Goal: Check status: Check status

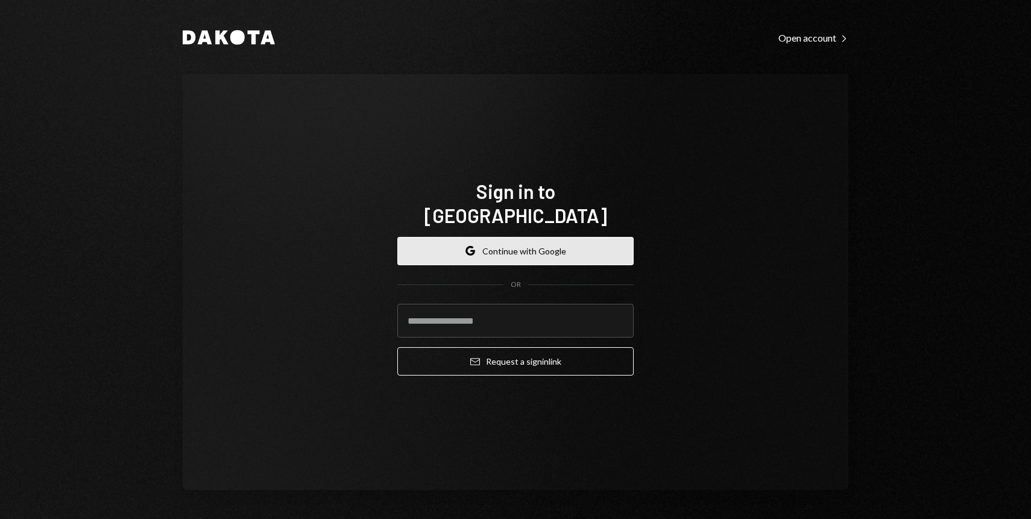
click at [593, 244] on button "Google Continue with Google" at bounding box center [515, 251] width 236 height 28
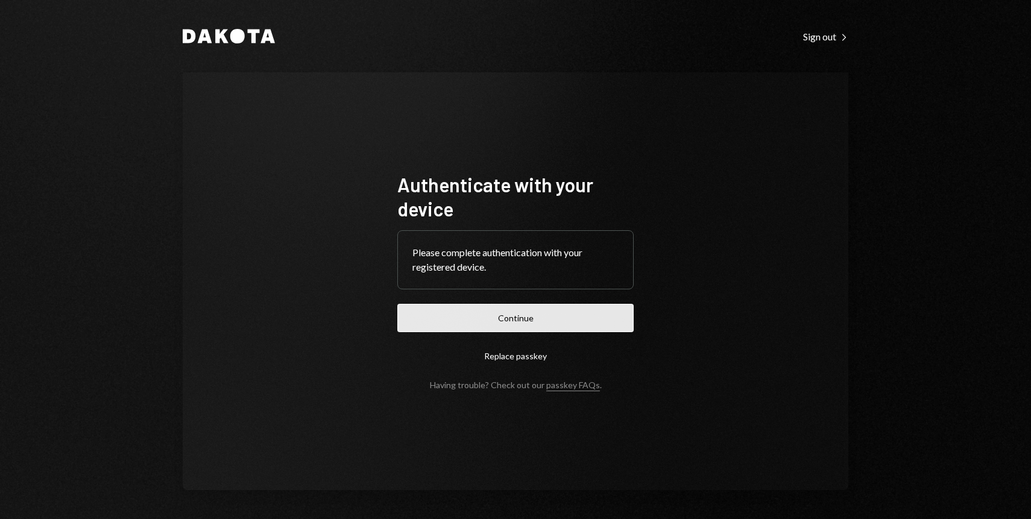
click at [477, 320] on button "Continue" at bounding box center [515, 318] width 236 height 28
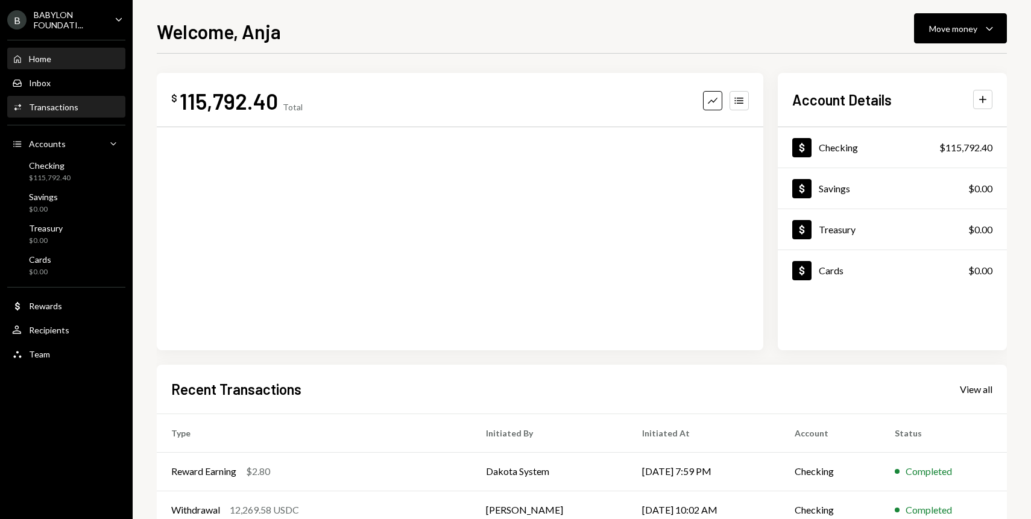
click at [95, 107] on div "Activities Transactions" at bounding box center [66, 107] width 108 height 11
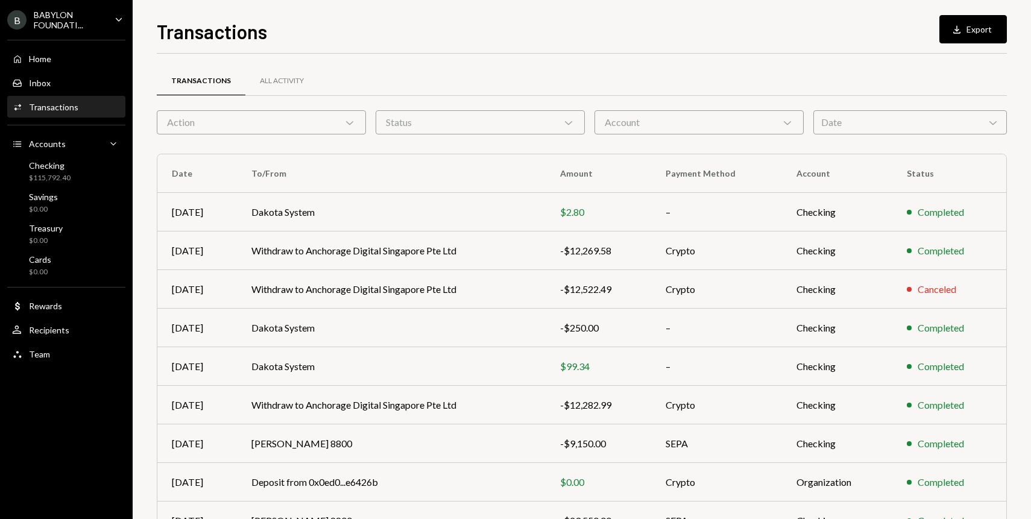
click at [848, 113] on div "Date Chevron Down" at bounding box center [909, 122] width 193 height 24
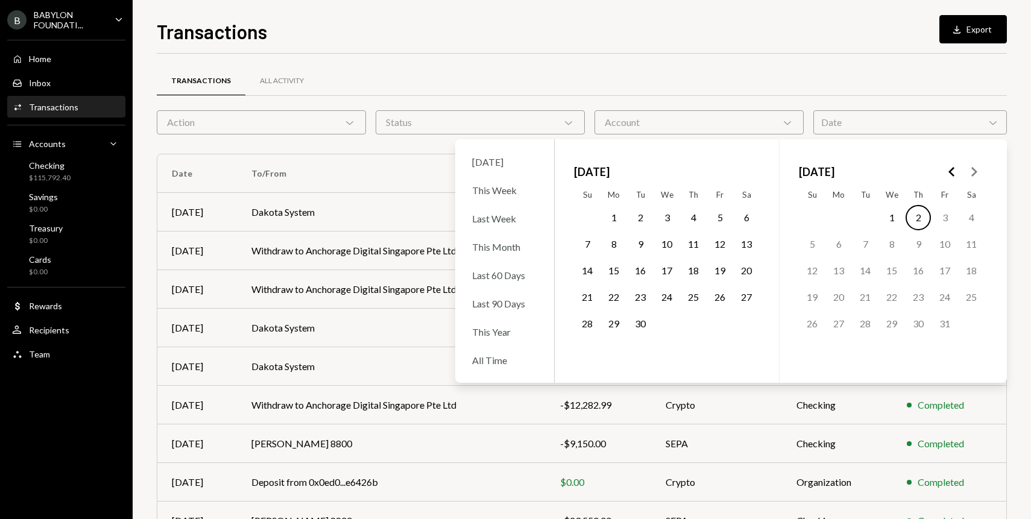
click at [947, 169] on icon "Go to the Previous Month" at bounding box center [951, 172] width 14 height 14
click at [968, 173] on icon "Go to the Next Month" at bounding box center [973, 172] width 14 height 14
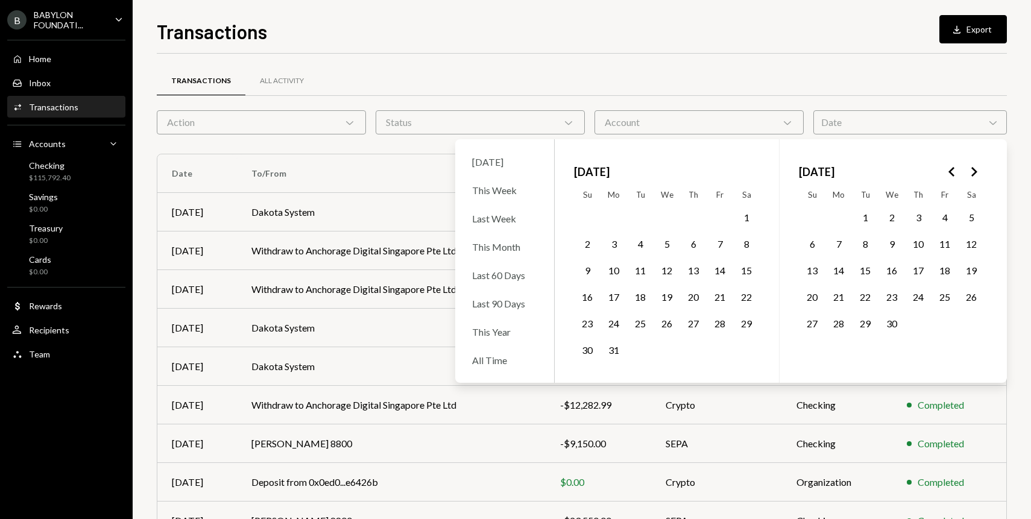
click at [888, 269] on button "16" at bounding box center [891, 270] width 25 height 25
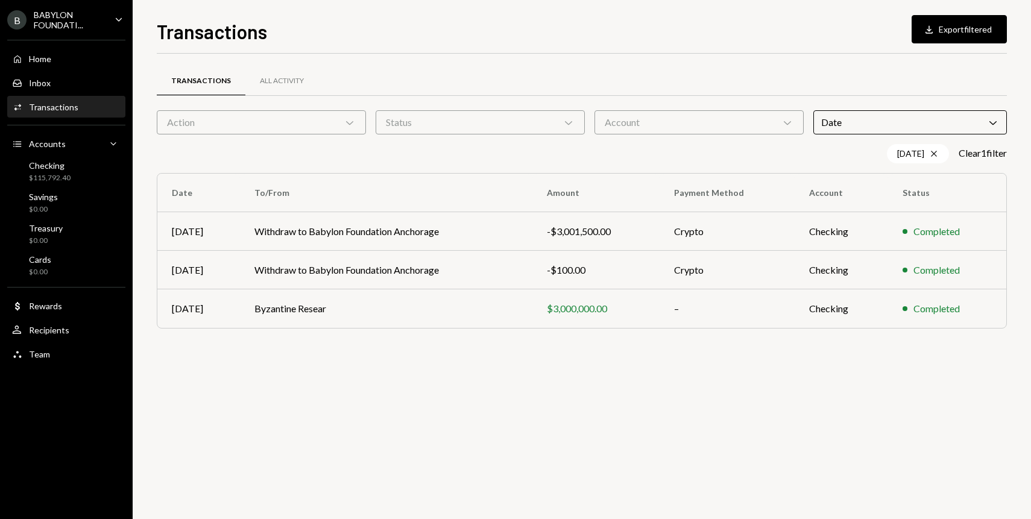
click at [592, 59] on div "Transactions All Activity Action Chevron Down Status Chevron Down Account Chevr…" at bounding box center [582, 203] width 850 height 299
drag, startPoint x: 617, startPoint y: 233, endPoint x: 555, endPoint y: 230, distance: 62.1
click at [555, 230] on div "-$3,001,500.00" at bounding box center [596, 231] width 98 height 14
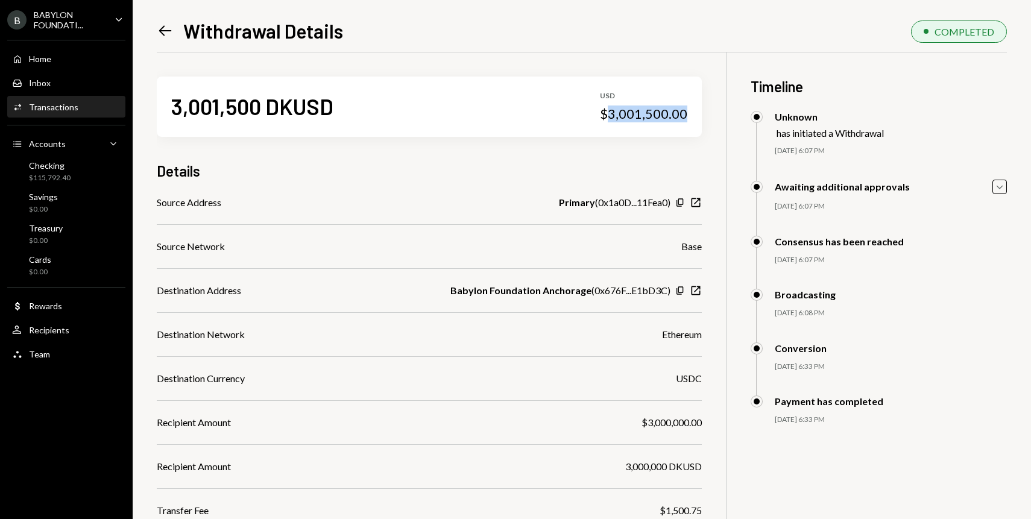
drag, startPoint x: 688, startPoint y: 115, endPoint x: 609, endPoint y: 115, distance: 79.6
click at [609, 115] on div "3,001,500 DKUSD USD $3,001,500.00" at bounding box center [429, 107] width 545 height 60
copy div "3,001,500.00"
